Goal: Navigation & Orientation: Find specific page/section

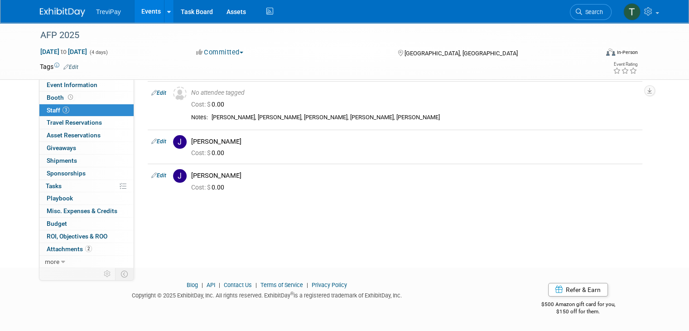
click at [141, 18] on link "Events" at bounding box center [151, 11] width 33 height 23
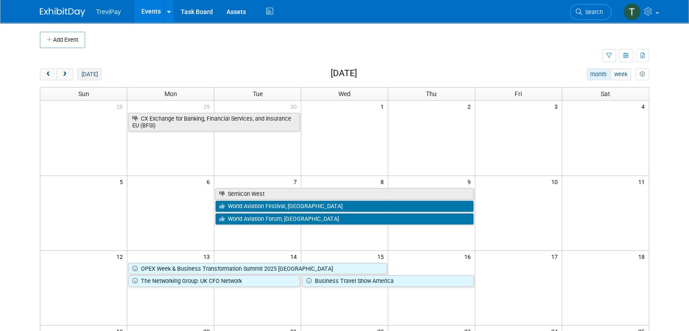
click at [81, 71] on button "today" at bounding box center [90, 74] width 24 height 12
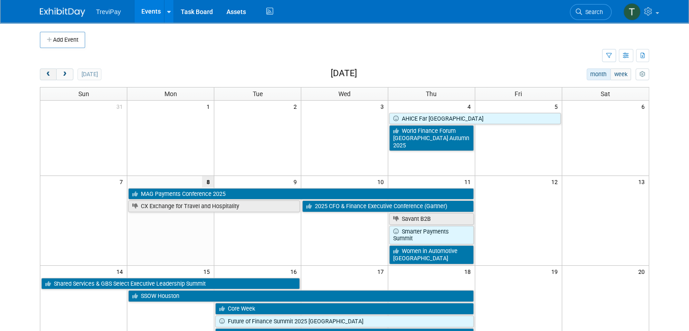
click at [40, 72] on button "prev" at bounding box center [48, 74] width 17 height 12
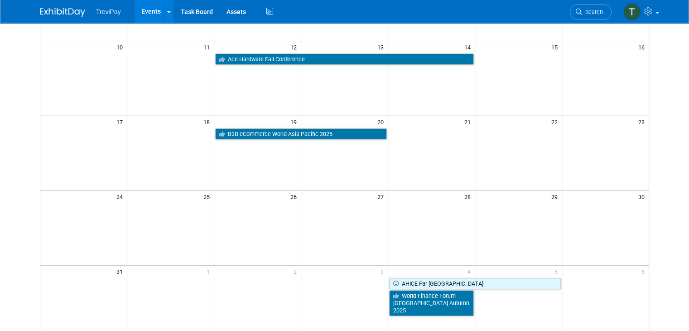
scroll to position [211, 0]
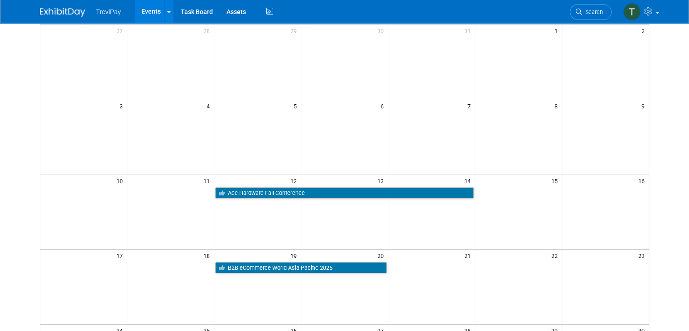
click at [140, 233] on td at bounding box center [170, 211] width 87 height 75
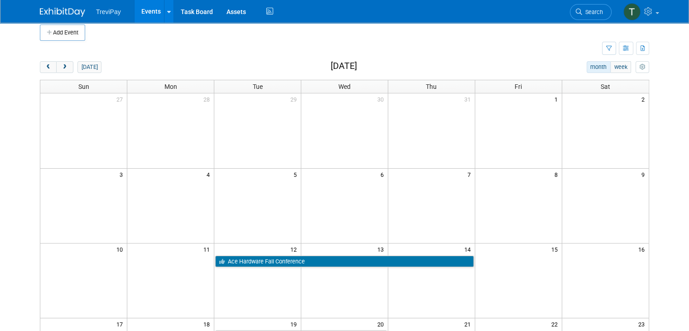
scroll to position [0, 0]
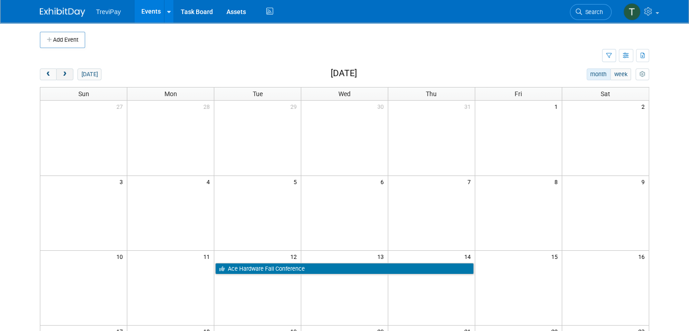
click at [61, 72] on span "next" at bounding box center [64, 75] width 7 height 6
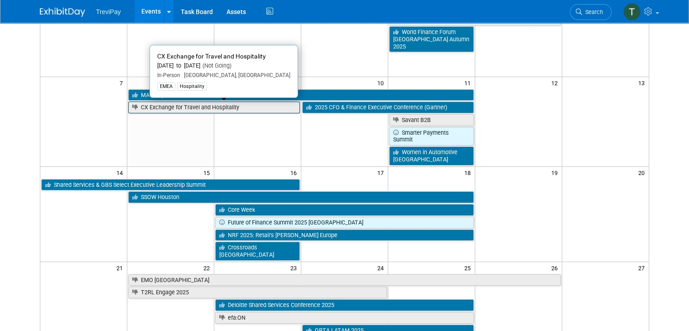
scroll to position [101, 0]
